Goal: Entertainment & Leisure: Browse casually

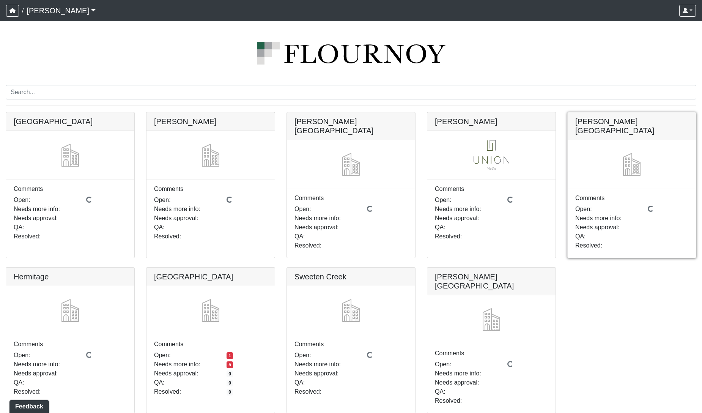
click at [632, 112] on link at bounding box center [632, 112] width 128 height 0
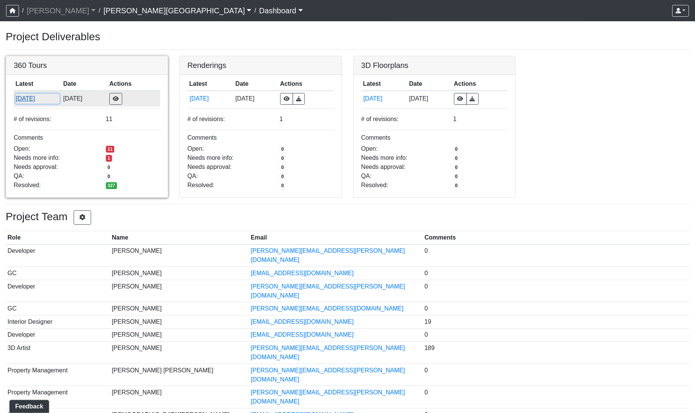
click at [21, 101] on button "[DATE]" at bounding box center [38, 99] width 44 height 10
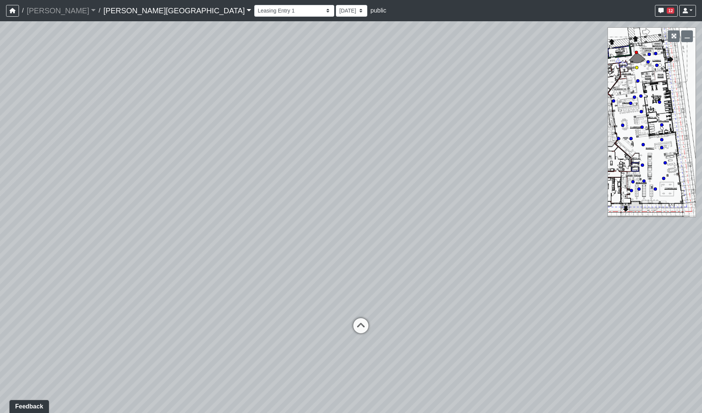
click at [361, 324] on icon at bounding box center [361, 329] width 23 height 23
click at [351, 339] on icon at bounding box center [350, 348] width 23 height 23
click at [344, 331] on icon at bounding box center [343, 330] width 23 height 23
click at [367, 368] on icon at bounding box center [369, 373] width 23 height 23
click at [358, 313] on icon at bounding box center [357, 314] width 23 height 23
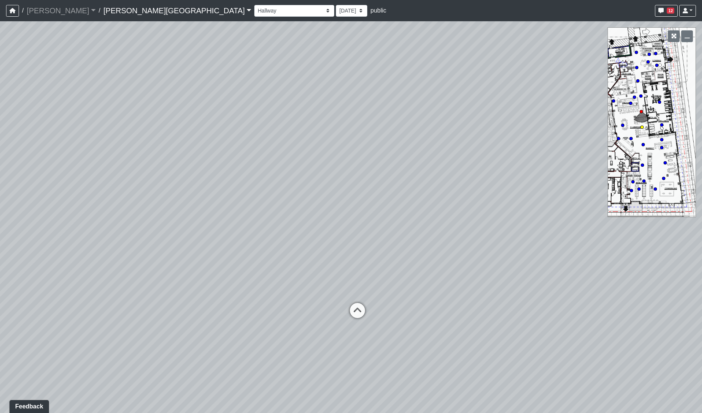
select select "85yt19wMgVAyb4M3P1Anog"
drag, startPoint x: 502, startPoint y: 293, endPoint x: 142, endPoint y: 217, distance: 368.1
click at [142, 217] on div "Loading... Coffee Bar Loading... Leasing Hallway Loading... Leasing Entry 1 Loa…" at bounding box center [351, 217] width 702 height 392
drag, startPoint x: 384, startPoint y: 249, endPoint x: 236, endPoint y: 227, distance: 150.3
click at [230, 222] on div "Loading... Coffee Bar Loading... Leasing Hallway Loading... Leasing Entry 1 Loa…" at bounding box center [351, 217] width 702 height 392
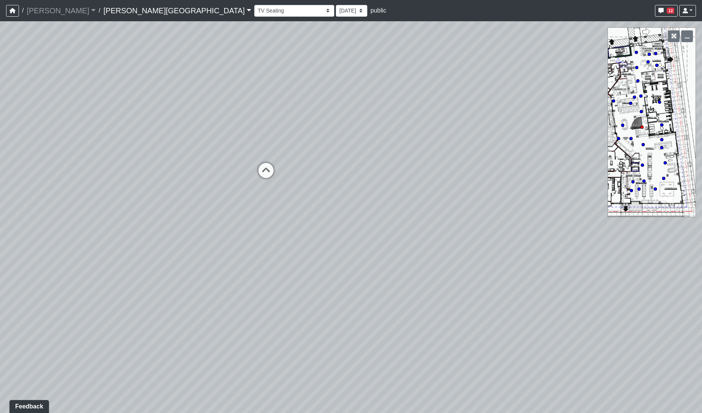
drag, startPoint x: 367, startPoint y: 281, endPoint x: 274, endPoint y: 172, distance: 143.8
click at [274, 172] on div "Loading... Coffee Bar Loading... Leasing Hallway Loading... Leasing Entry 1 Loa…" at bounding box center [351, 217] width 702 height 392
drag, startPoint x: 271, startPoint y: 219, endPoint x: 553, endPoint y: 230, distance: 283.0
click at [553, 229] on div "Loading... Coffee Bar Loading... Leasing Hallway Loading... Leasing Entry 1 Loa…" at bounding box center [351, 217] width 702 height 392
drag, startPoint x: 405, startPoint y: 193, endPoint x: 453, endPoint y: 198, distance: 47.7
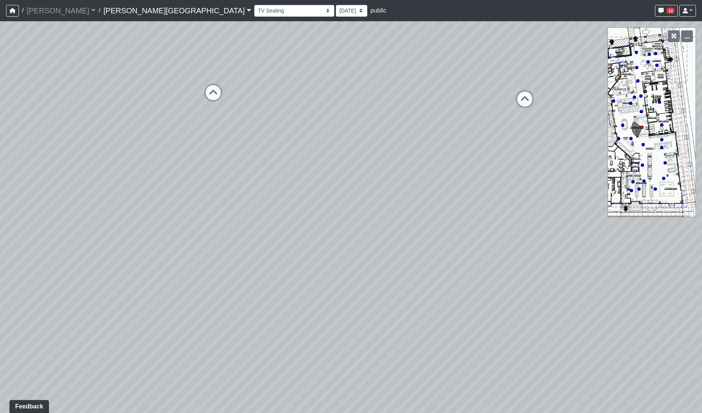
click at [453, 198] on div "Loading... Coffee Bar Loading... Leasing Hallway Loading... Leasing Entry 1 Loa…" at bounding box center [351, 217] width 702 height 392
click at [175, 219] on div "Loading... Coffee Bar Loading... Leasing Hallway Loading... Leasing Entry 1 Loa…" at bounding box center [351, 217] width 702 height 392
click at [232, 258] on div "Loading... Coffee Bar Loading... Leasing Hallway Loading... Leasing Entry 1 Loa…" at bounding box center [351, 217] width 702 height 392
drag, startPoint x: 263, startPoint y: 267, endPoint x: 252, endPoint y: 266, distance: 11.4
click at [253, 266] on div "Loading... Coffee Bar Loading... Leasing Hallway Loading... Leasing Entry 1 Loa…" at bounding box center [351, 217] width 702 height 392
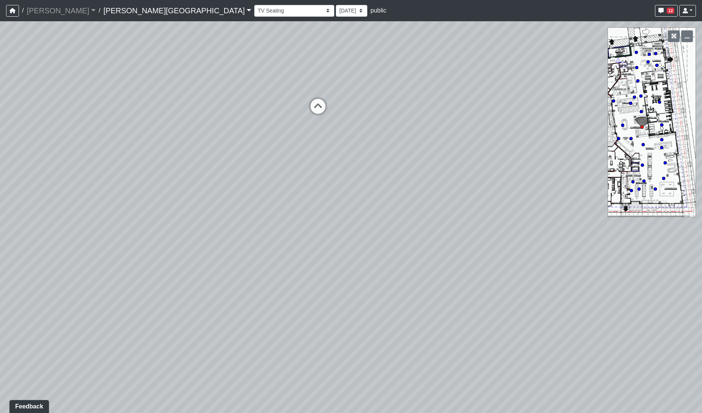
drag, startPoint x: 416, startPoint y: 270, endPoint x: 609, endPoint y: 310, distance: 196.9
click at [607, 310] on div "Loading... Coffee Bar Loading... Leasing Hallway Loading... Leasing Entry 1 Loa…" at bounding box center [351, 217] width 702 height 392
drag, startPoint x: 395, startPoint y: 227, endPoint x: 678, endPoint y: 281, distance: 287.8
click at [678, 281] on div "Loading... Coffee Bar Loading... Leasing Hallway Loading... Leasing Entry 1 Loa…" at bounding box center [351, 217] width 702 height 392
drag, startPoint x: 437, startPoint y: 159, endPoint x: 503, endPoint y: 122, distance: 76.0
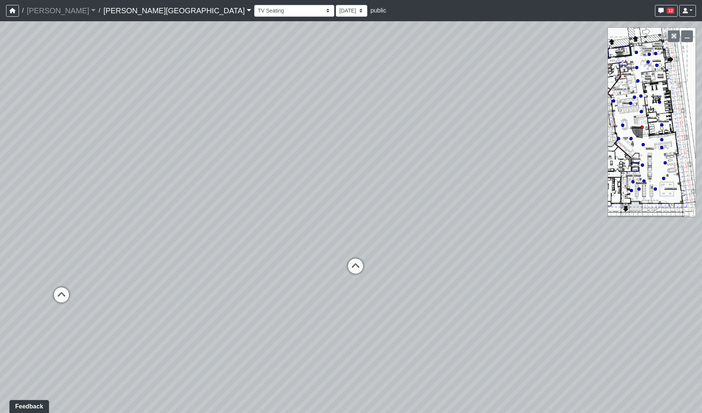
click at [518, 126] on div "Loading... Coffee Bar Loading... Leasing Hallway Loading... Leasing Entry 1 Loa…" at bounding box center [351, 217] width 702 height 392
click at [508, 111] on div "Loading... Coffee Bar Loading... Leasing Hallway Loading... Leasing Entry 1 Loa…" at bounding box center [351, 217] width 702 height 392
drag, startPoint x: 392, startPoint y: 109, endPoint x: 490, endPoint y: 109, distance: 98.3
click at [489, 109] on div "Loading... Coffee Bar Loading... Leasing Hallway Loading... Leasing Entry 1 Loa…" at bounding box center [351, 217] width 702 height 392
drag, startPoint x: 528, startPoint y: 108, endPoint x: 449, endPoint y: 103, distance: 79.5
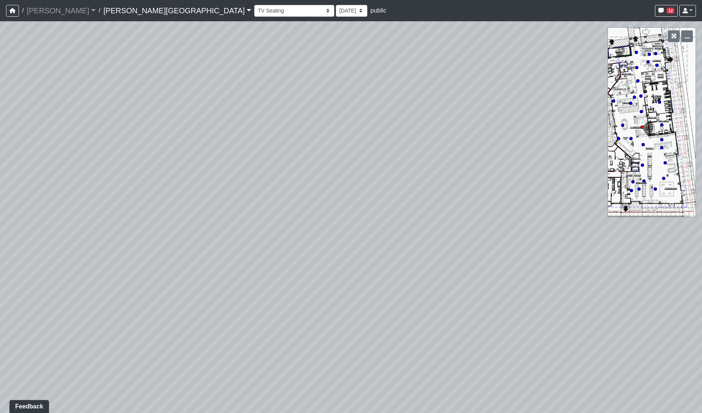
click at [543, 110] on div "Loading... Coffee Bar Loading... Leasing Hallway Loading... Leasing Entry 1 Loa…" at bounding box center [351, 217] width 702 height 392
drag, startPoint x: 431, startPoint y: 97, endPoint x: 497, endPoint y: 97, distance: 66.0
click at [492, 97] on div "Loading... Coffee Bar Loading... Leasing Hallway Loading... Leasing Entry 1 Loa…" at bounding box center [351, 217] width 702 height 392
drag, startPoint x: 333, startPoint y: 140, endPoint x: 352, endPoint y: 61, distance: 81.6
click at [352, 61] on div "Loading... Coffee Bar Loading... Leasing Hallway Loading... Leasing Entry 1 Loa…" at bounding box center [351, 217] width 702 height 392
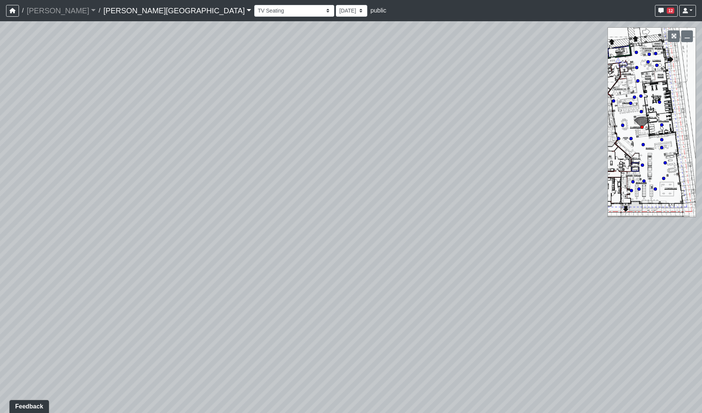
drag, startPoint x: 291, startPoint y: 90, endPoint x: 573, endPoint y: 56, distance: 284.4
click at [573, 56] on div "Loading... Coffee Bar Loading... Leasing Hallway Loading... Leasing Entry 1 Loa…" at bounding box center [351, 217] width 702 height 392
drag, startPoint x: 449, startPoint y: 44, endPoint x: 430, endPoint y: -7, distance: 54.4
click at [430, 0] on html "/ Flournoy Flournoy Loading... / Ellison Museum District Ellison Museum Distric…" at bounding box center [351, 206] width 702 height 413
drag, startPoint x: 487, startPoint y: 100, endPoint x: 402, endPoint y: 18, distance: 118.1
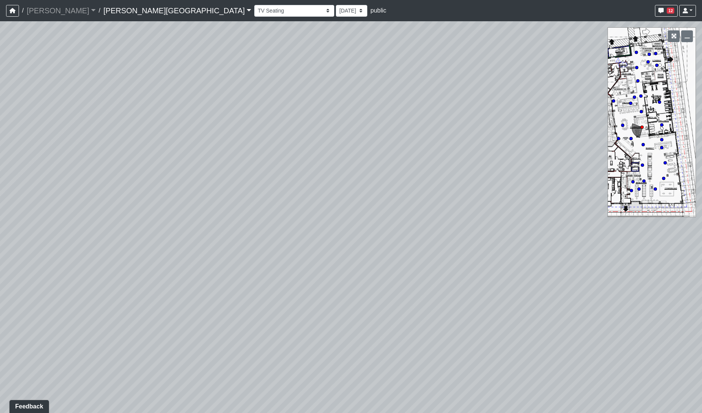
click at [402, 18] on div "/ Flournoy Flournoy Loading... / Ellison Museum District Ellison Museum Distric…" at bounding box center [351, 206] width 702 height 413
drag, startPoint x: 479, startPoint y: 158, endPoint x: 430, endPoint y: 142, distance: 51.0
click at [430, 142] on div "Loading... Coffee Bar Loading... Leasing Hallway Loading... Leasing Entry 1 Loa…" at bounding box center [351, 217] width 702 height 392
